Goal: Information Seeking & Learning: Learn about a topic

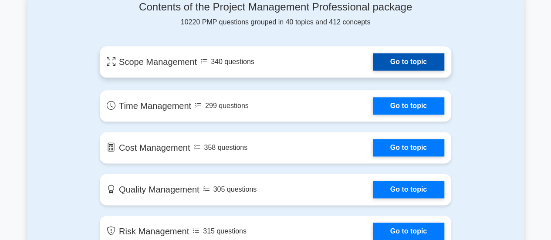
scroll to position [435, 0]
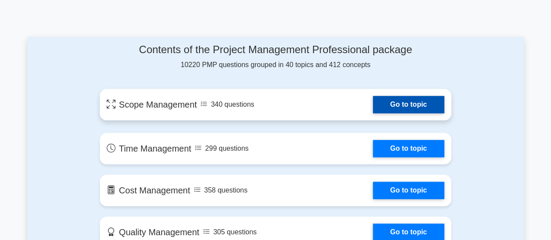
click at [420, 104] on link "Go to topic" at bounding box center [408, 104] width 71 height 17
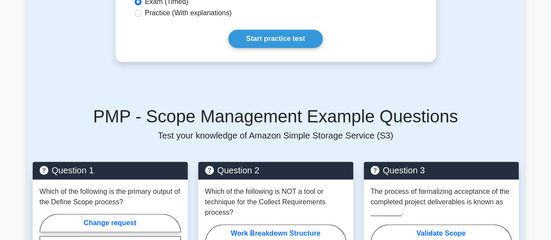
scroll to position [435, 0]
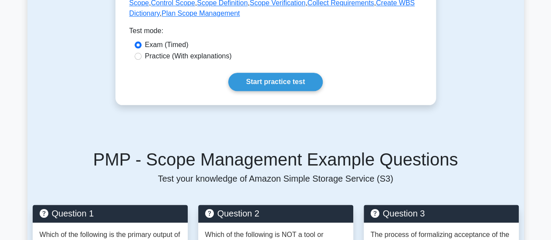
click at [158, 57] on label "Practice (With explanations)" at bounding box center [188, 56] width 87 height 10
click at [141, 57] on input "Practice (With explanations)" at bounding box center [137, 56] width 7 height 7
radio input "true"
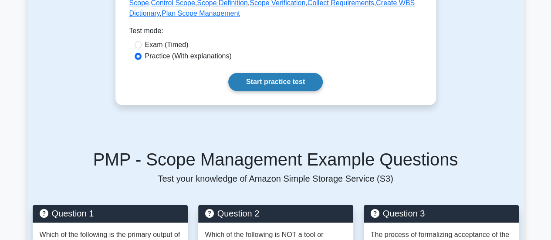
click at [269, 80] on link "Start practice test" at bounding box center [275, 82] width 94 height 18
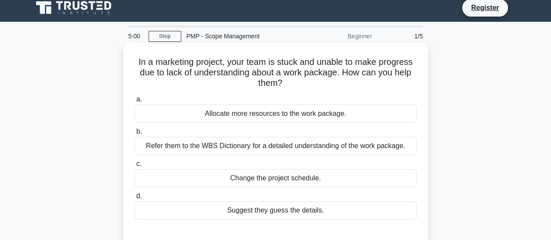
scroll to position [44, 0]
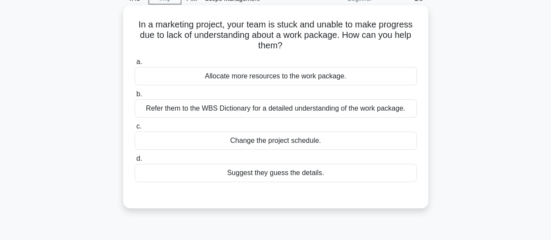
click at [306, 107] on div "Refer them to the WBS Dictionary for a detailed understanding of the work packa…" at bounding box center [275, 108] width 282 height 18
click at [134, 97] on input "b. Refer them to the WBS Dictionary for a detailed understanding of the work pa…" at bounding box center [134, 94] width 0 height 6
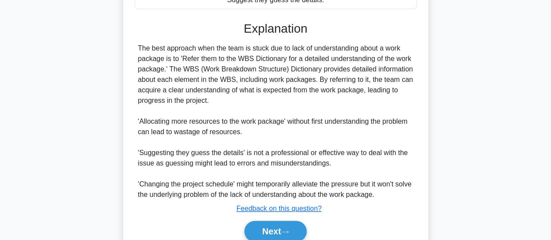
scroll to position [218, 0]
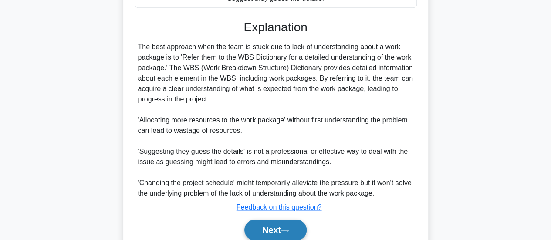
click at [283, 230] on button "Next" at bounding box center [275, 229] width 62 height 21
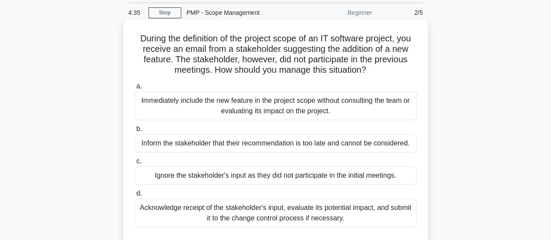
scroll to position [44, 0]
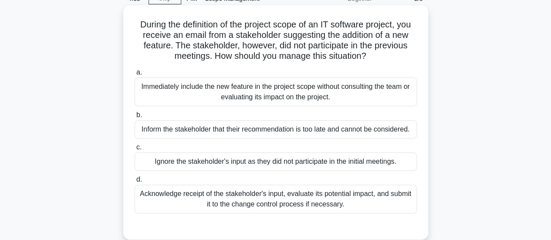
click at [273, 192] on div "Acknowledge receipt of the stakeholder's input, evaluate its potential impact, …" at bounding box center [275, 199] width 282 height 29
click at [134, 182] on input "d. Acknowledge receipt of the stakeholder's input, evaluate its potential impac…" at bounding box center [134, 180] width 0 height 6
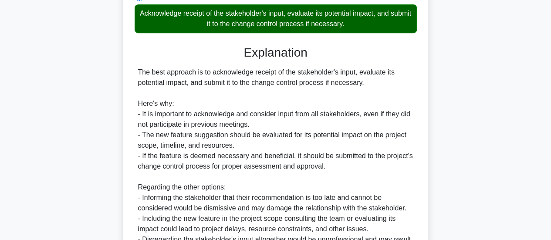
scroll to position [305, 0]
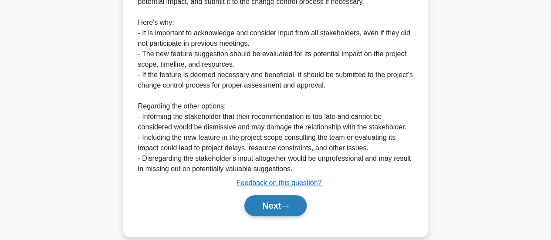
click at [268, 204] on button "Next" at bounding box center [275, 205] width 62 height 21
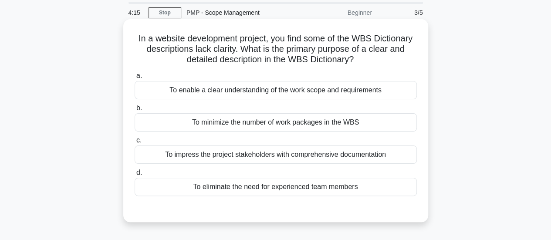
scroll to position [44, 0]
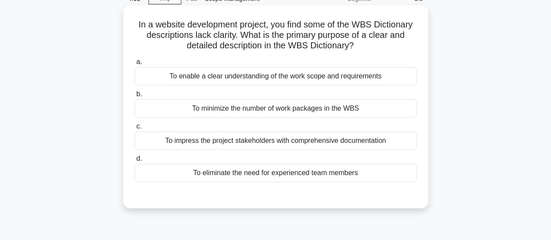
click at [280, 76] on div "To enable a clear understanding of the work scope and requirements" at bounding box center [275, 76] width 282 height 18
click at [134, 65] on input "a. To enable a clear understanding of the work scope and requirements" at bounding box center [134, 62] width 0 height 6
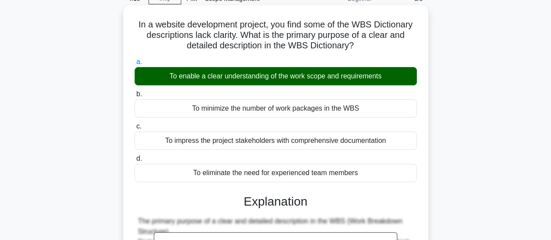
scroll to position [218, 0]
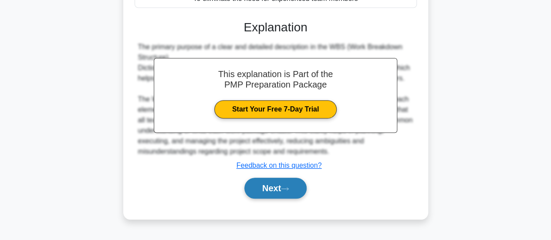
click at [281, 185] on button "Next" at bounding box center [275, 188] width 62 height 21
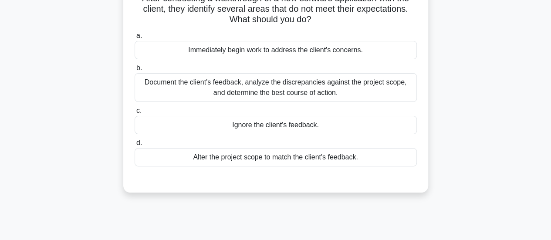
scroll to position [44, 0]
